Goal: Find specific page/section: Find specific page/section

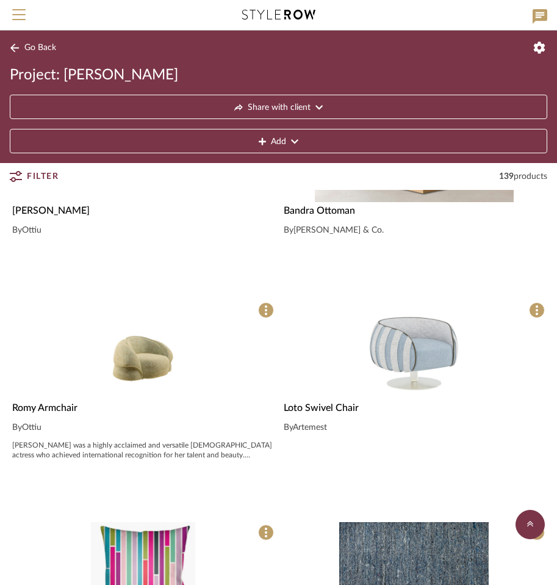
scroll to position [1403, 0]
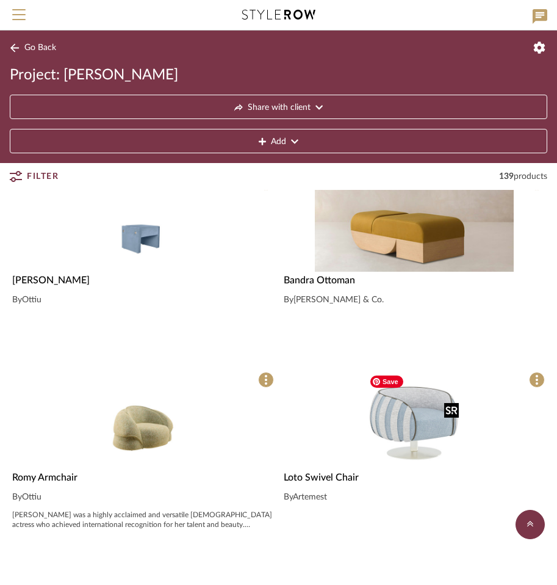
click at [456, 441] on img "0" at bounding box center [413, 418] width 99 height 99
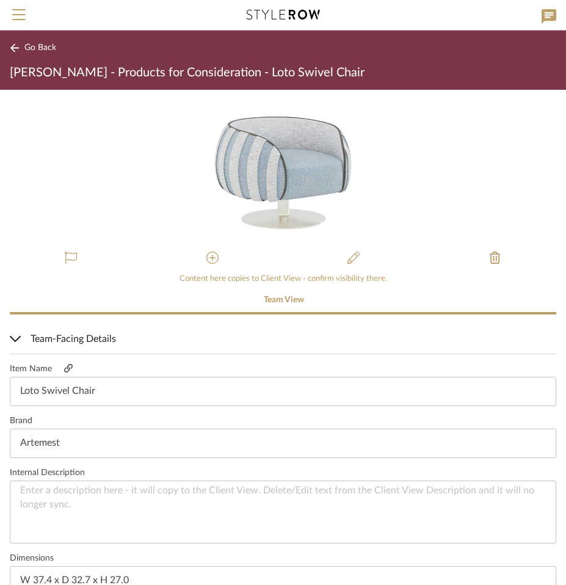
click at [67, 369] on icon at bounding box center [68, 368] width 9 height 9
click at [10, 49] on icon at bounding box center [15, 47] width 10 height 9
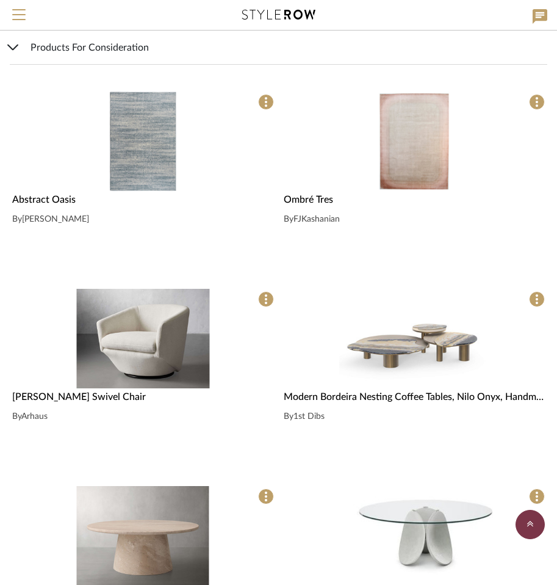
scroll to position [2197, 0]
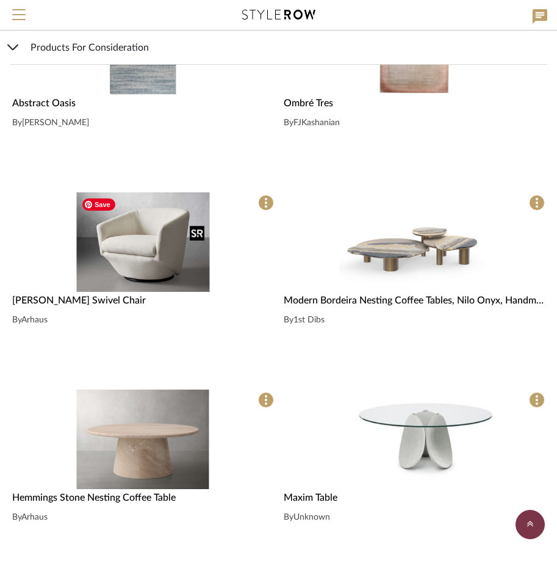
click at [143, 231] on img "0" at bounding box center [142, 241] width 133 height 99
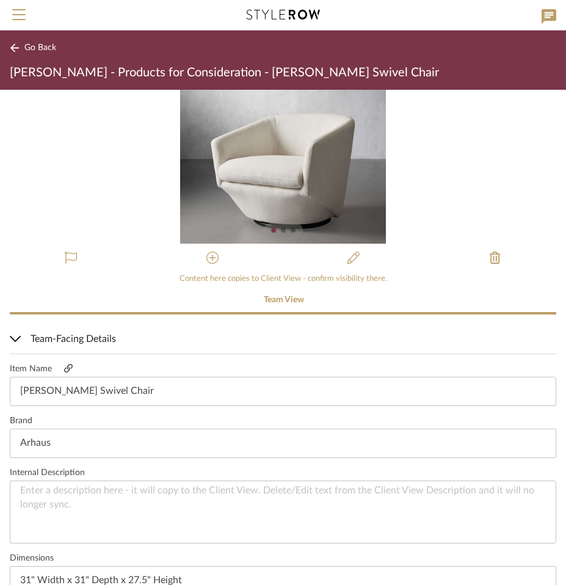
click at [65, 372] on icon at bounding box center [68, 368] width 9 height 9
